Goal: Task Accomplishment & Management: Manage account settings

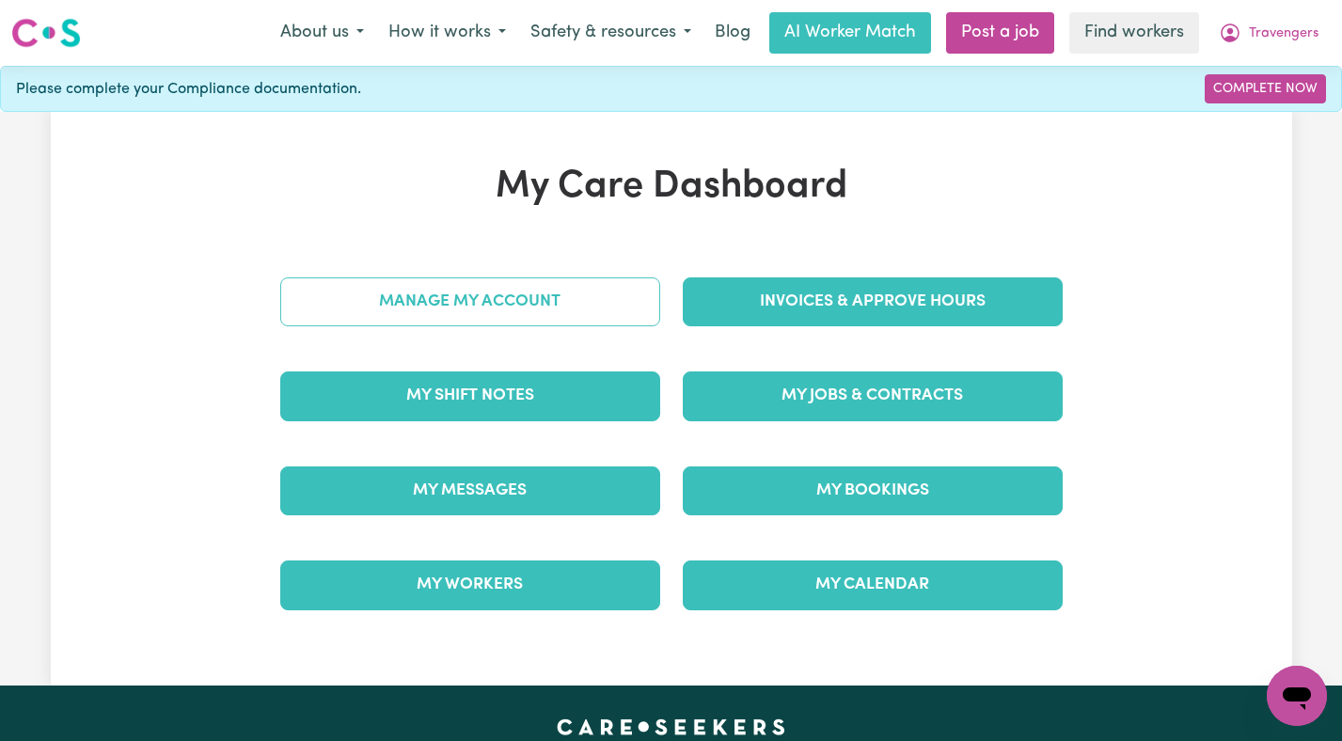
click at [568, 292] on link "Manage My Account" at bounding box center [470, 301] width 380 height 49
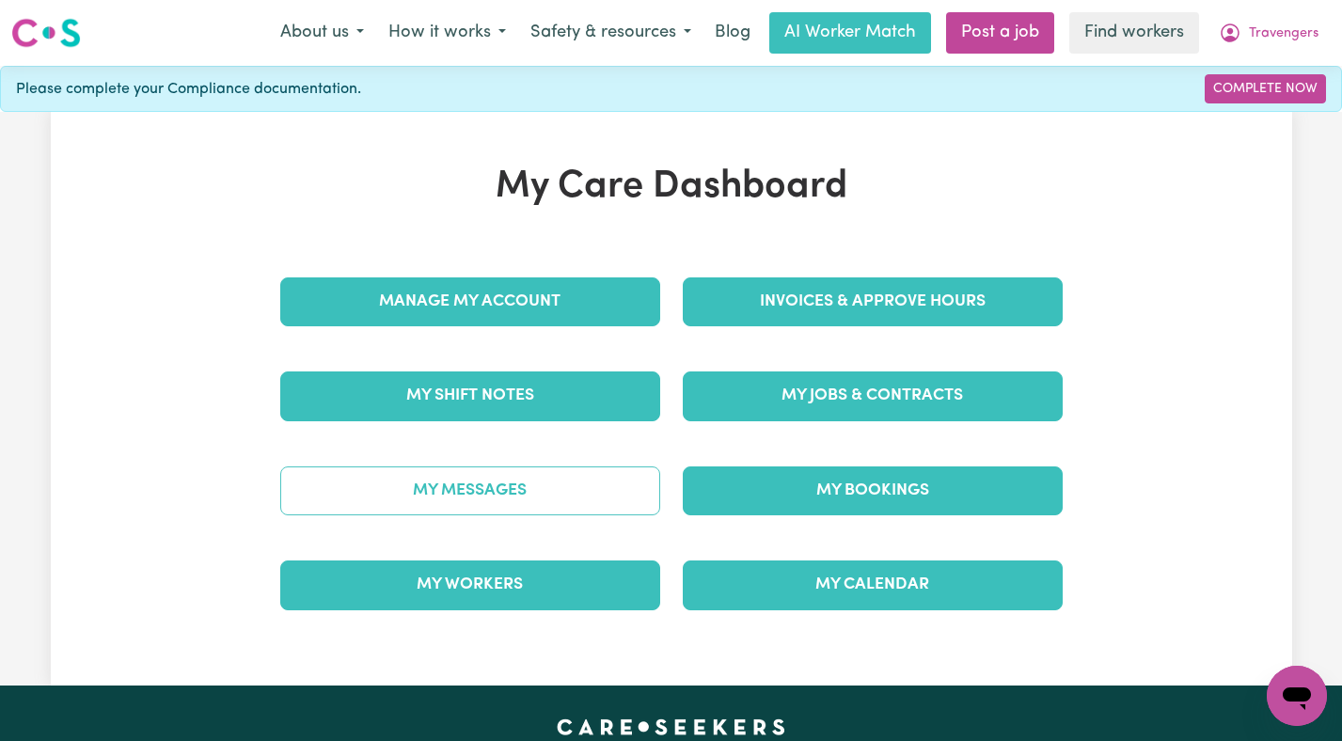
click at [499, 478] on link "My Messages" at bounding box center [470, 490] width 380 height 49
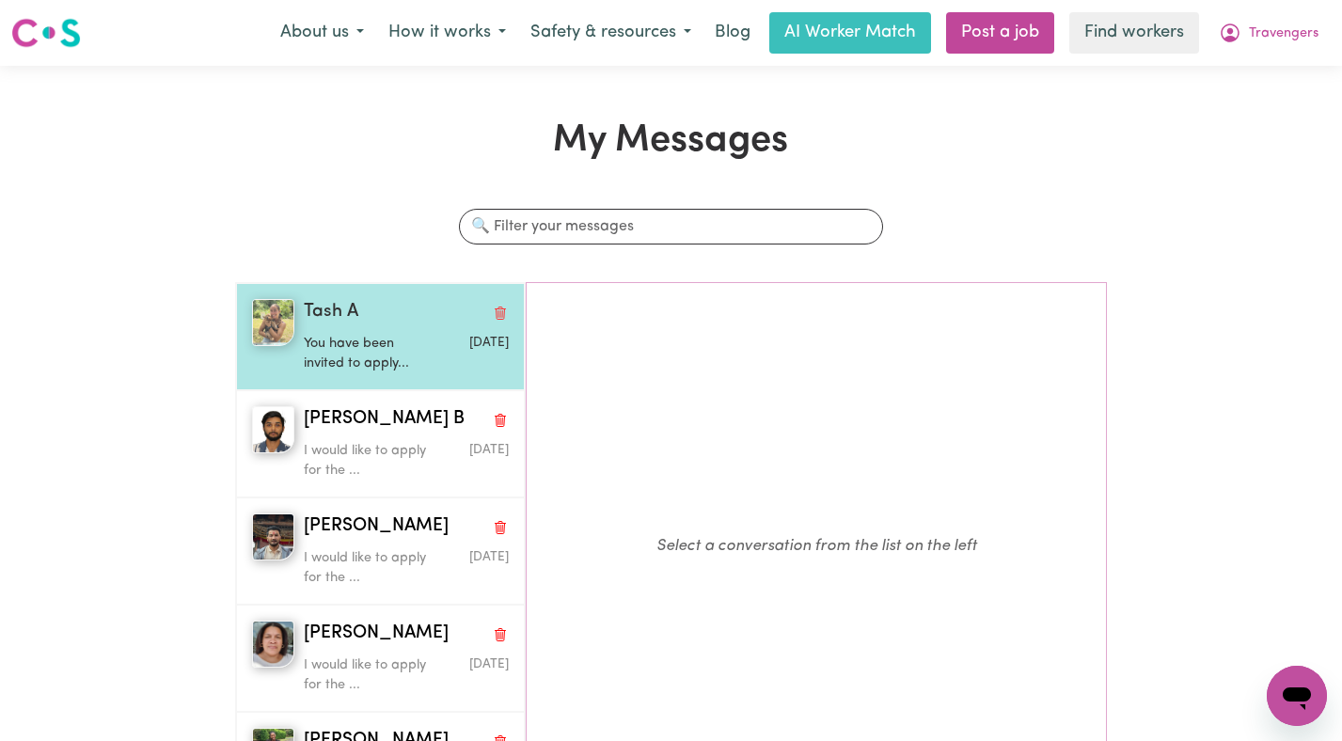
click at [370, 353] on p "You have been invited to apply..." at bounding box center [372, 354] width 136 height 40
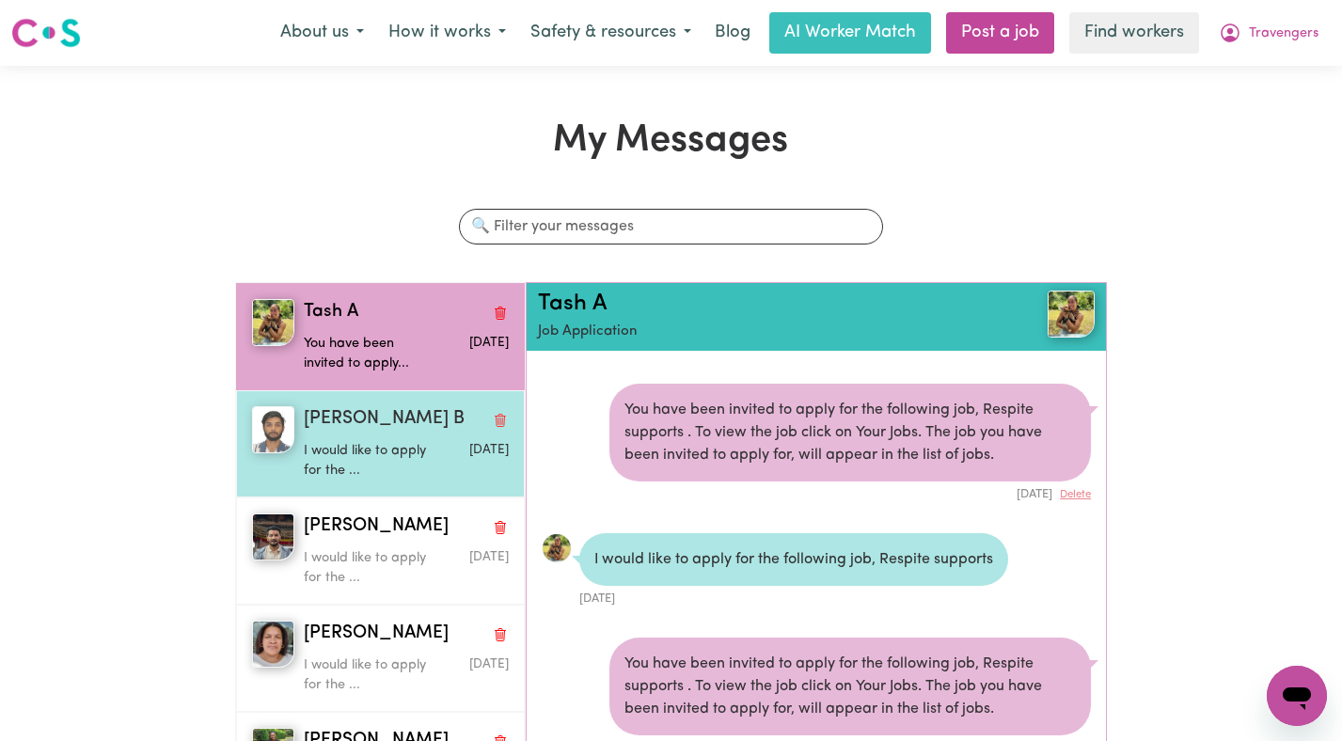
click at [364, 449] on p "I would like to apply for the ..." at bounding box center [372, 461] width 136 height 40
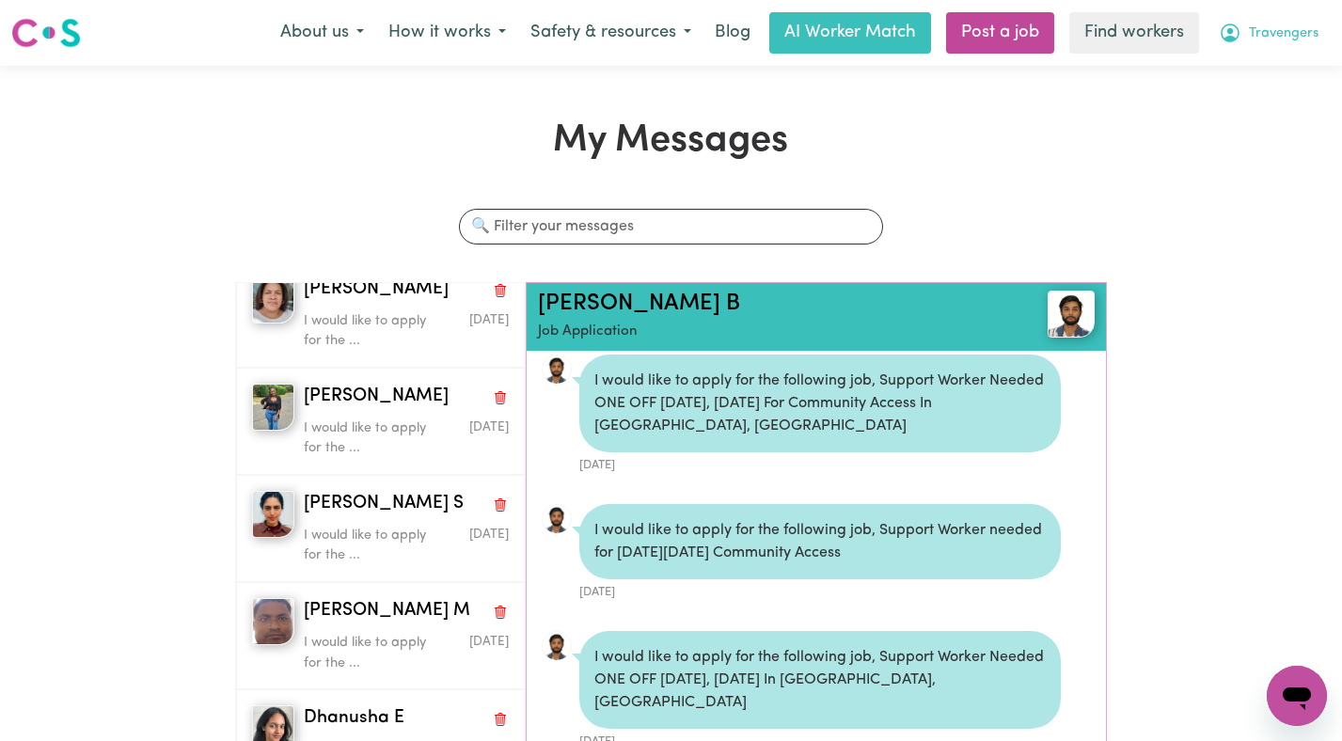
click at [1248, 49] on button "Travengers" at bounding box center [1268, 32] width 124 height 39
click at [923, 124] on h1 "My Messages" at bounding box center [670, 140] width 871 height 45
click at [1246, 45] on button "Travengers" at bounding box center [1268, 32] width 124 height 39
click at [1245, 74] on link "My Dashboard" at bounding box center [1255, 73] width 149 height 36
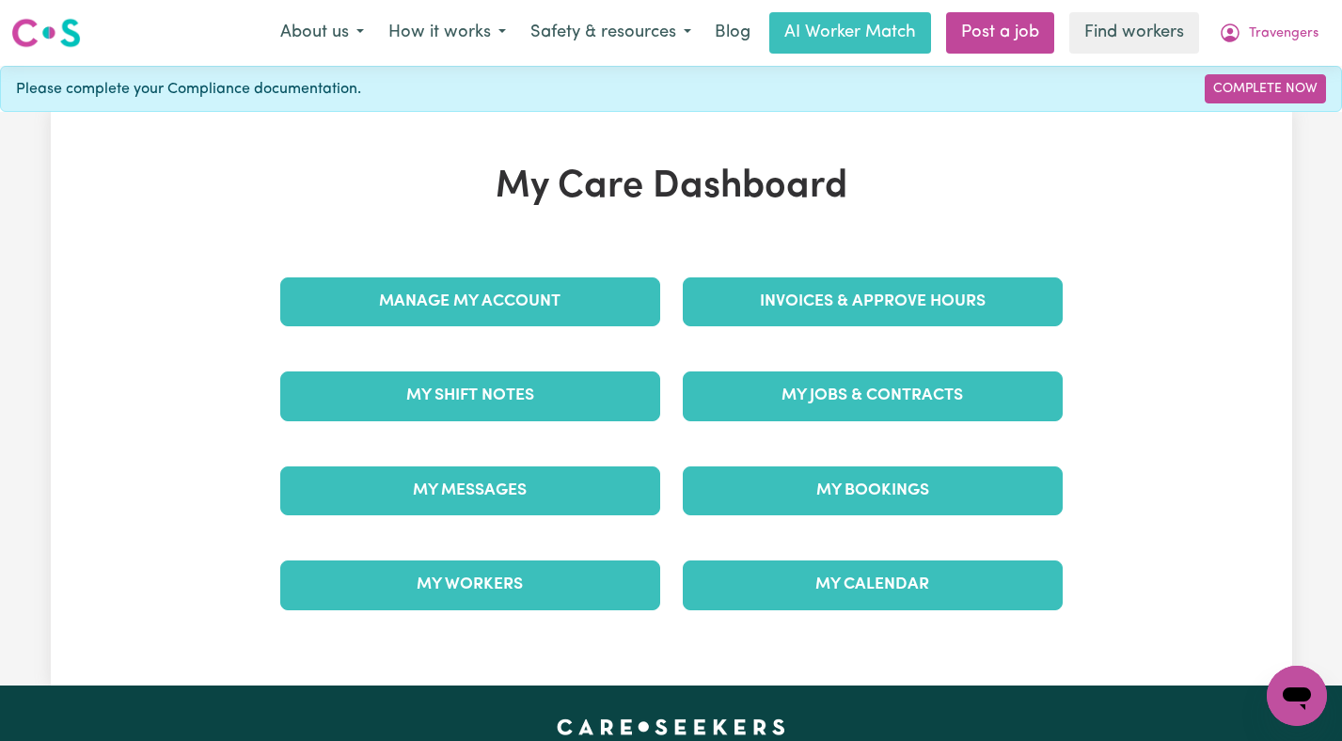
click at [771, 329] on div "Invoices & Approve Hours" at bounding box center [872, 302] width 402 height 94
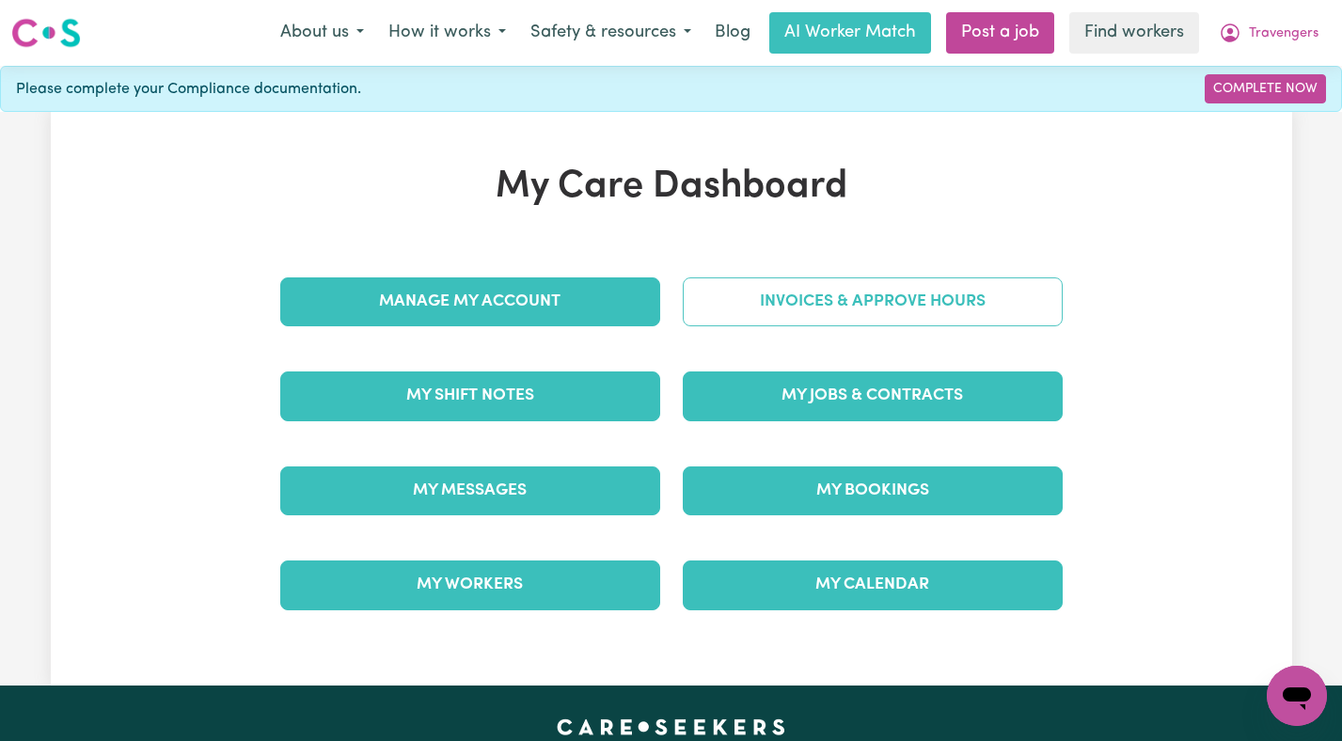
click at [768, 310] on link "Invoices & Approve Hours" at bounding box center [873, 301] width 380 height 49
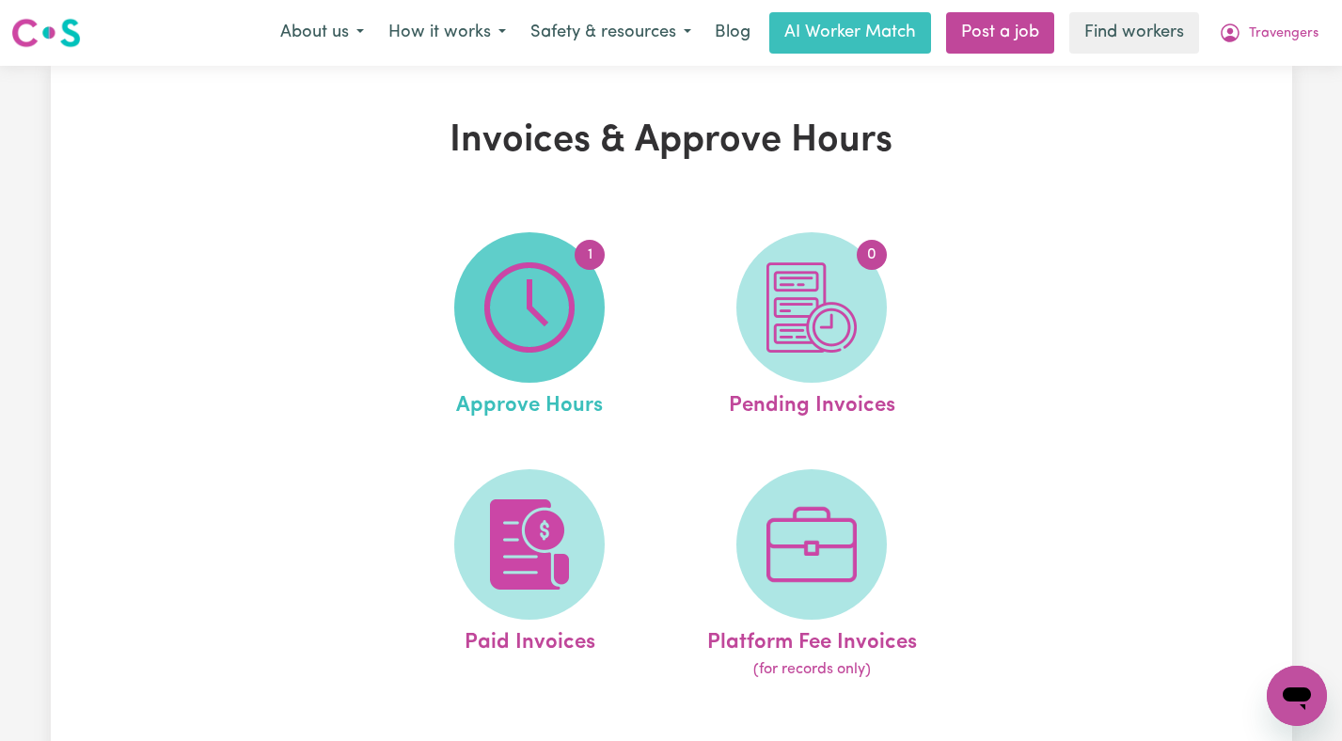
click at [570, 303] on img at bounding box center [529, 307] width 90 height 90
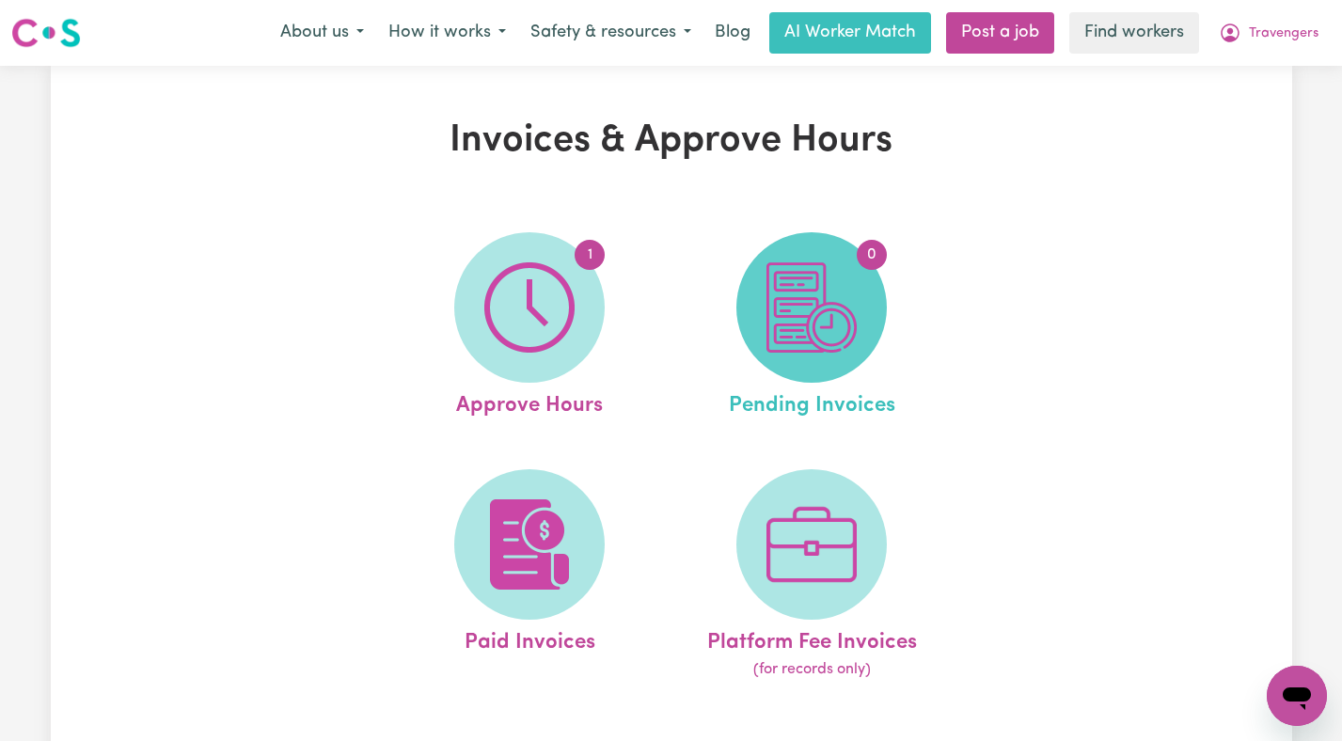
click at [848, 311] on img at bounding box center [811, 307] width 90 height 90
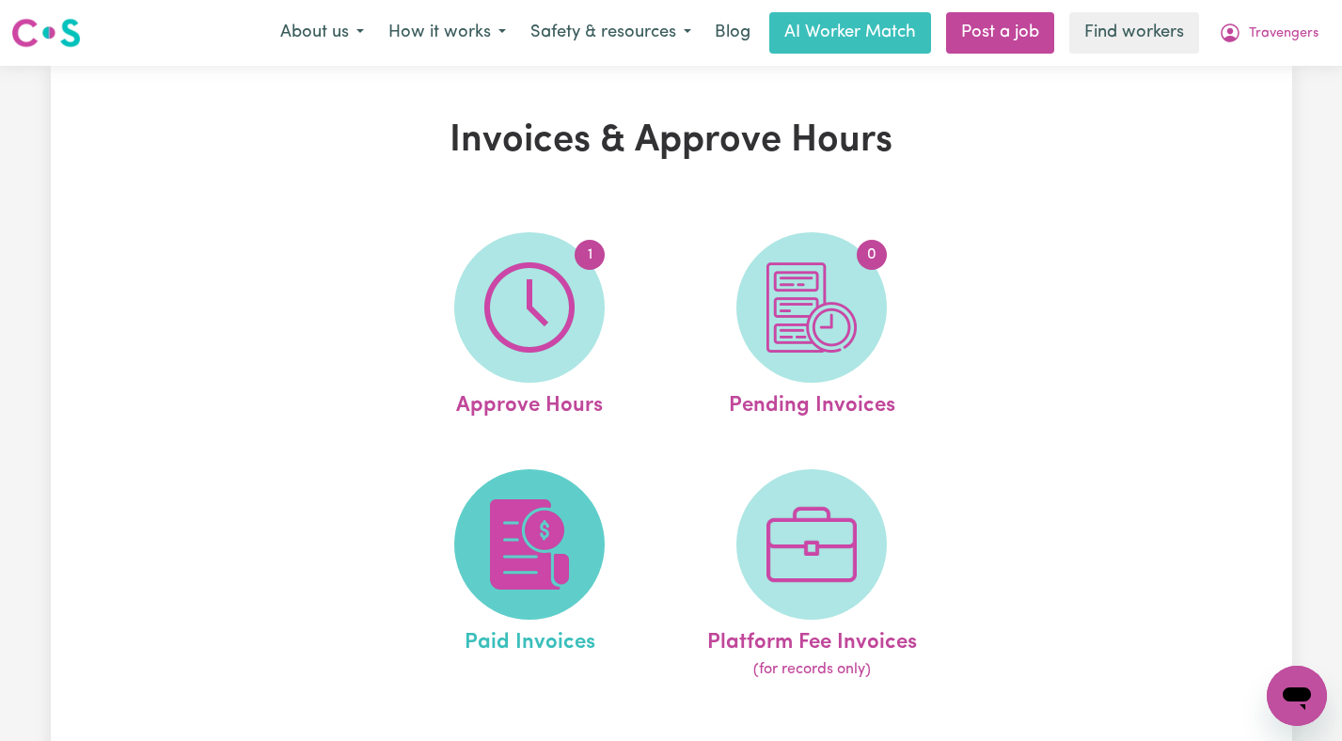
click at [506, 563] on img at bounding box center [529, 544] width 90 height 90
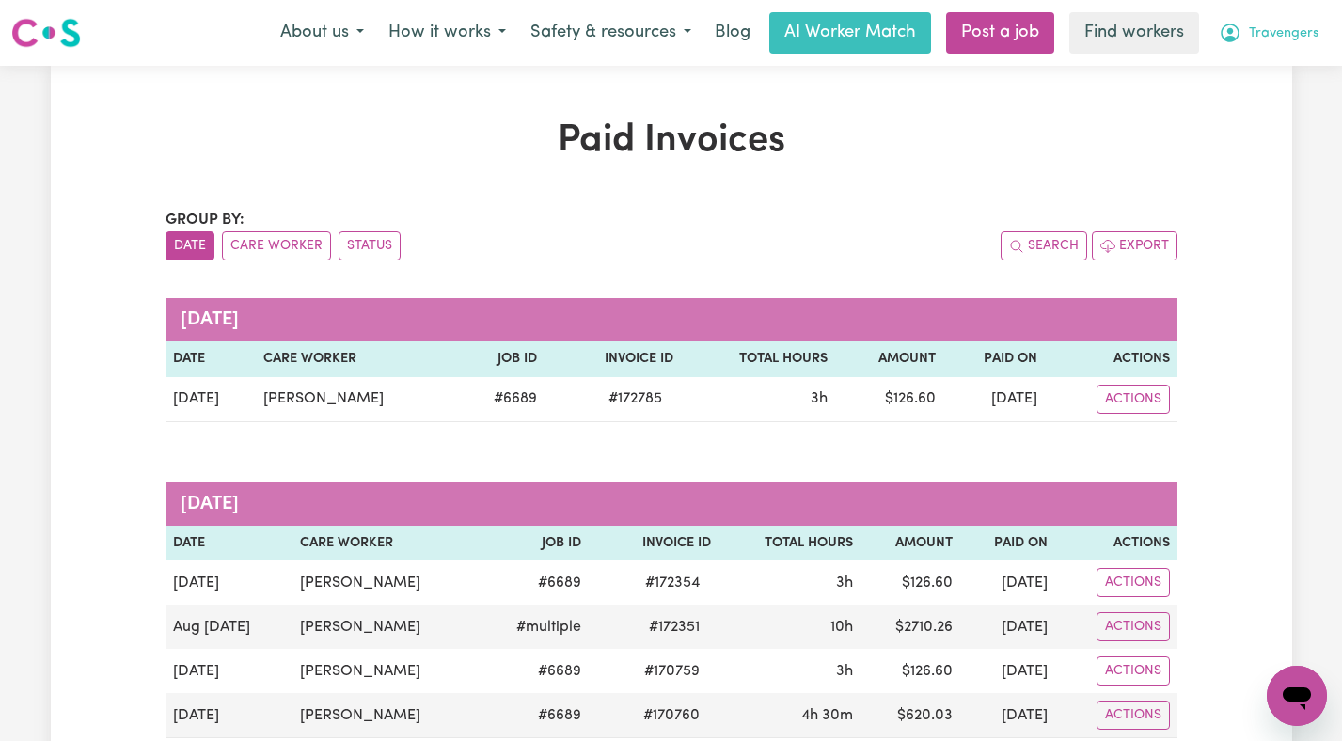
click at [1298, 19] on button "Travengers" at bounding box center [1268, 32] width 124 height 39
click at [1257, 114] on link "Logout" at bounding box center [1255, 108] width 149 height 36
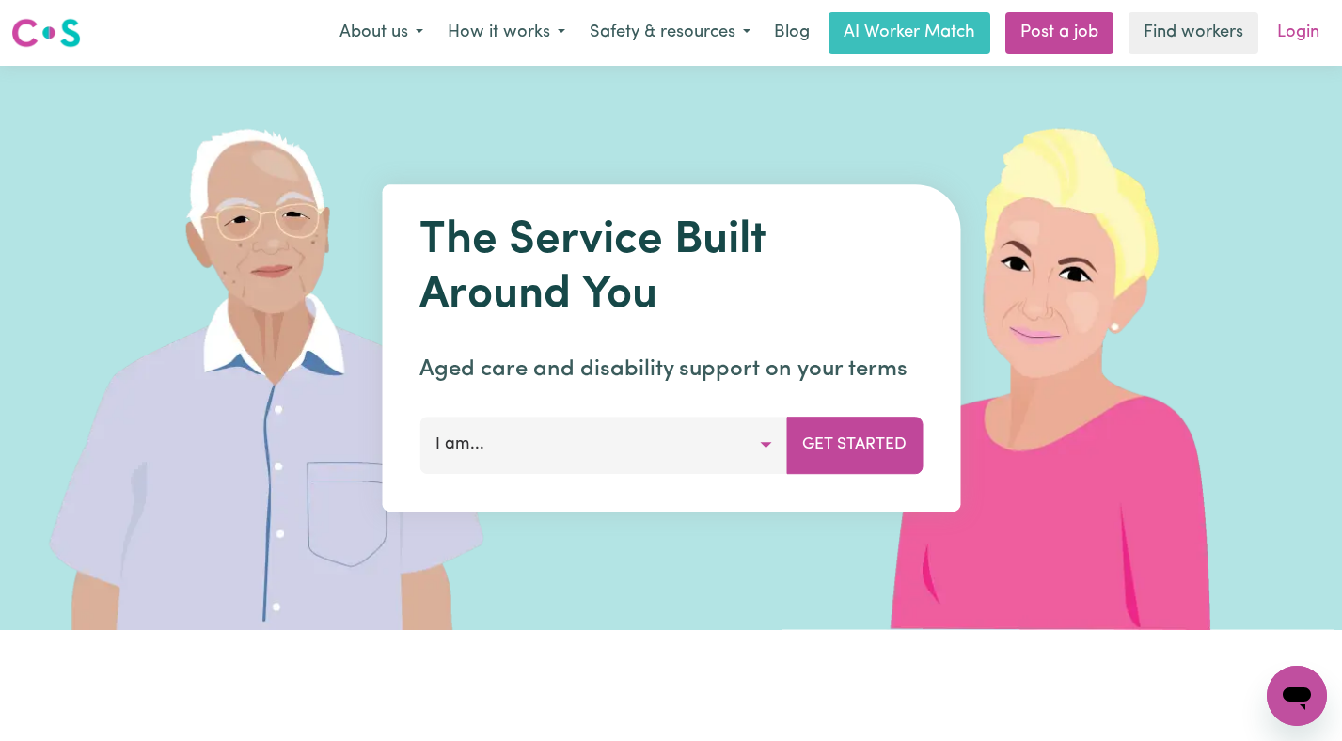
click at [1292, 27] on link "Login" at bounding box center [1297, 32] width 65 height 41
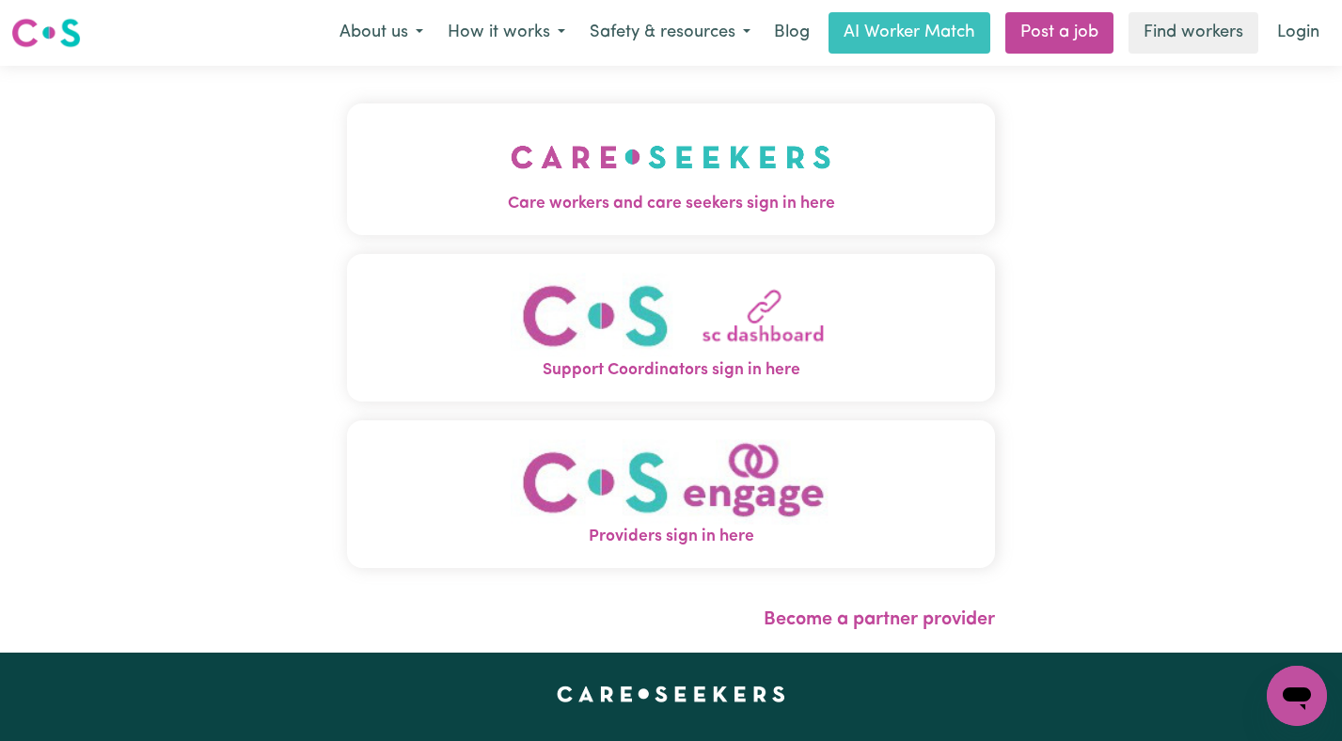
click at [629, 160] on img "Care workers and care seekers sign in here" at bounding box center [670, 157] width 321 height 70
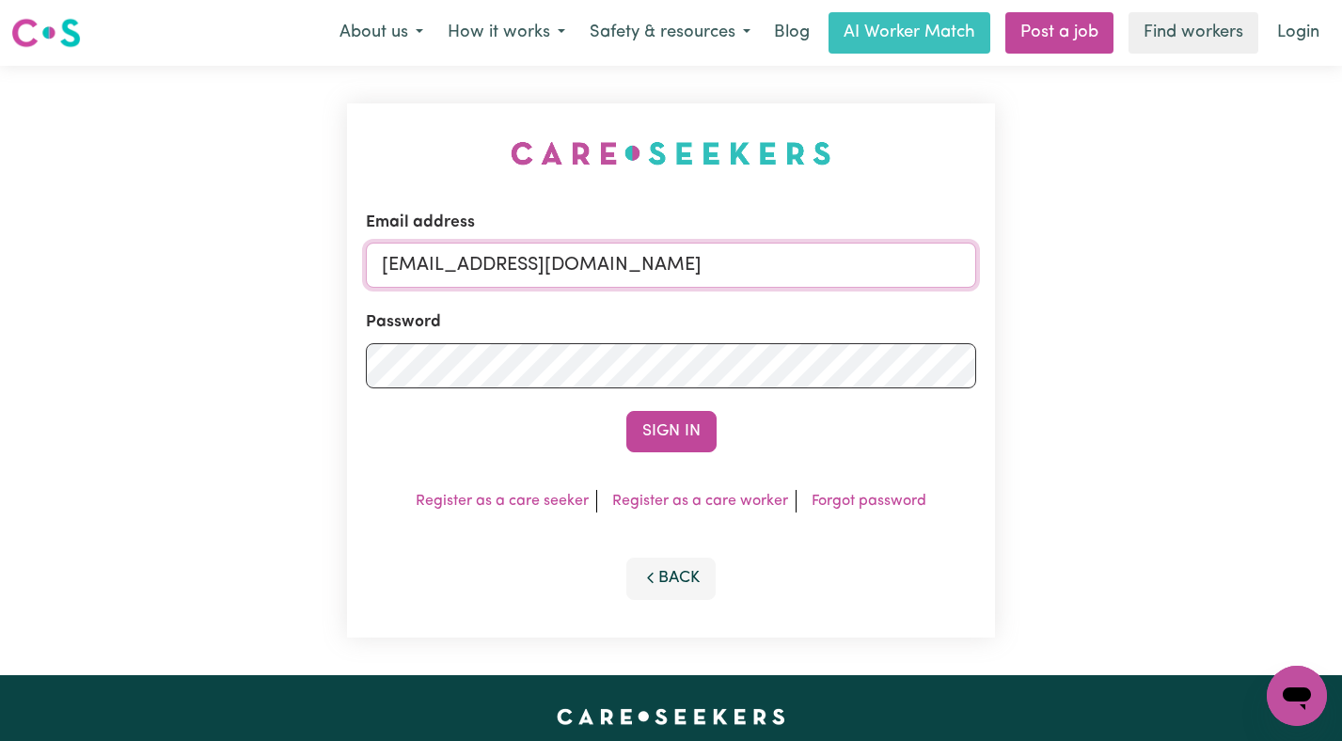
drag, startPoint x: 828, startPoint y: 263, endPoint x: 479, endPoint y: 265, distance: 349.7
click at [479, 265] on input "[EMAIL_ADDRESS][DOMAIN_NAME]" at bounding box center [671, 265] width 611 height 45
paste input "ClientElderslieFQC"
type input "[EMAIL_ADDRESS][DOMAIN_NAME]"
click at [626, 411] on button "Sign In" at bounding box center [671, 431] width 90 height 41
